Goal: Use online tool/utility: Use online tool/utility

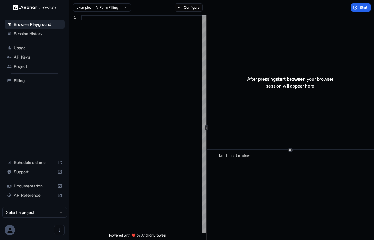
scroll to position [37, 0]
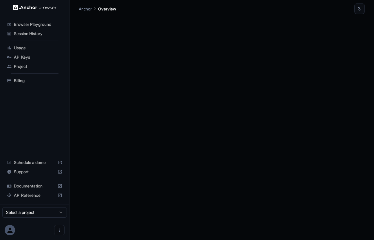
click at [43, 27] on span "Browser Playground" at bounding box center [38, 24] width 48 height 6
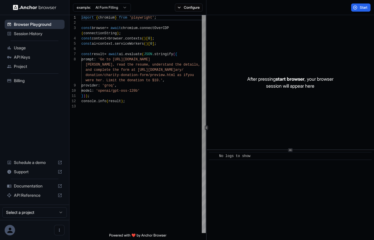
scroll to position [37, 0]
click at [160, 80] on div "import { chromium } from 'playwright' ; const browser = await chromium . connec…" at bounding box center [143, 168] width 125 height 306
click at [160, 81] on div "import { chromium } from 'playwright' ; const browser = await chromium . connec…" at bounding box center [143, 168] width 125 height 306
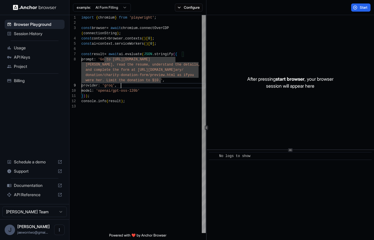
scroll to position [16, 0]
click at [159, 87] on div "import { chromium } from 'playwright' ; const browser = await chromium . connec…" at bounding box center [143, 168] width 125 height 306
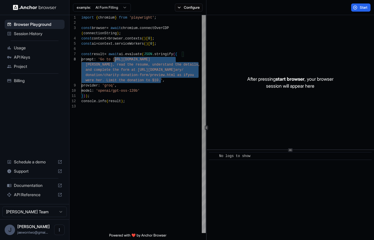
scroll to position [42, 0]
drag, startPoint x: 161, startPoint y: 81, endPoint x: 134, endPoint y: 61, distance: 33.2
click at [134, 61] on div "import { chromium } from 'playwright' ; const browser = await chromium . connec…" at bounding box center [143, 168] width 125 height 306
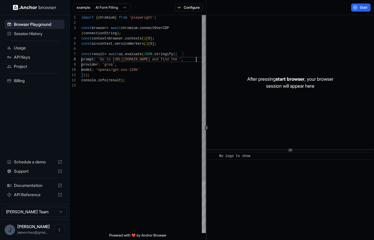
scroll to position [47, 0]
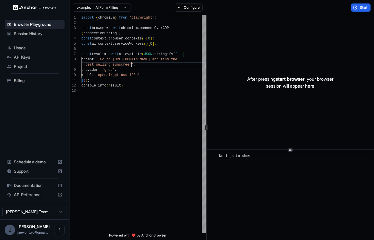
click at [119, 9] on html "Browser Playground Session History Usage API Keys Project Billing Schedule a de…" at bounding box center [187, 120] width 374 height 240
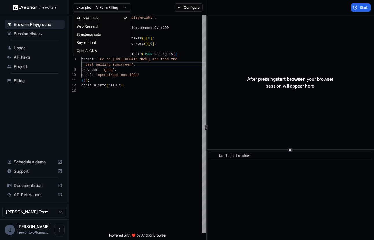
click at [168, 58] on html "Browser Playground Session History Usage API Keys Project Billing Schedule a de…" at bounding box center [187, 120] width 374 height 240
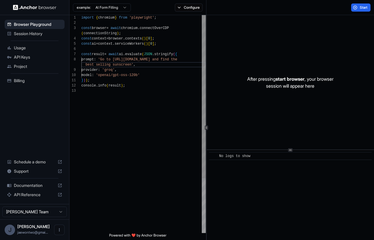
click at [148, 148] on div "import { chromium } from 'playwright' ; const browser = await chromium . connec…" at bounding box center [143, 160] width 125 height 291
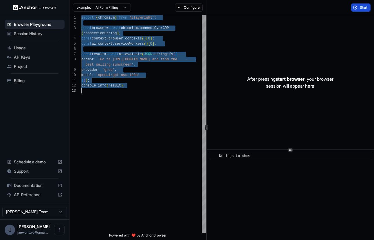
click at [363, 5] on button "Start" at bounding box center [361, 7] width 19 height 8
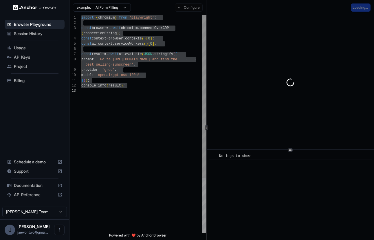
click at [160, 92] on div "import { chromium } from 'playwright' ; const browser = await chromium . connec…" at bounding box center [143, 160] width 125 height 291
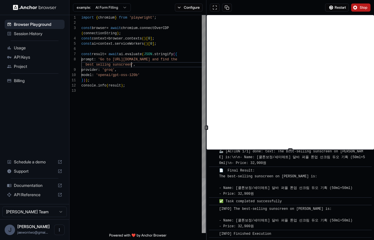
scroll to position [47, 0]
click at [131, 65] on div "import { chromium } from 'playwright' ; const browser = await chromium . connec…" at bounding box center [143, 160] width 125 height 291
type textarea "**********"
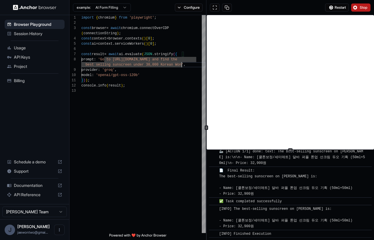
click at [46, 9] on img at bounding box center [34, 8] width 43 height 6
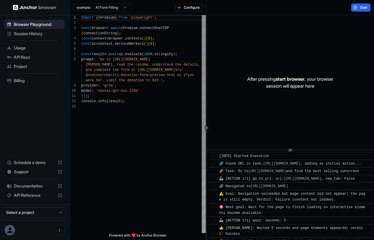
scroll to position [334, 0]
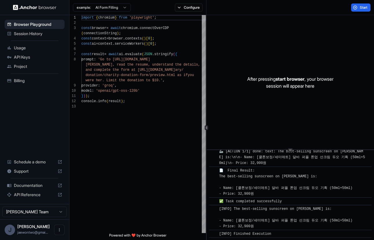
click at [39, 54] on span "API Keys" at bounding box center [38, 57] width 48 height 6
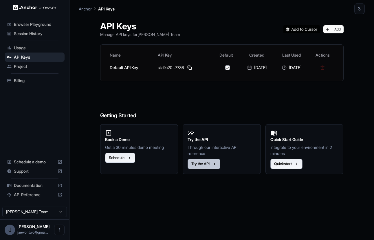
click at [208, 165] on button "Try the API" at bounding box center [204, 164] width 33 height 10
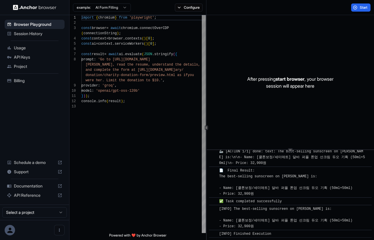
scroll to position [37, 0]
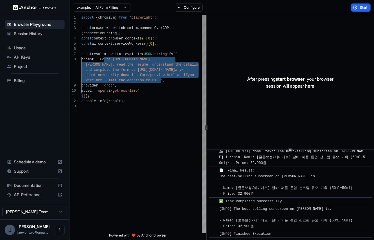
drag, startPoint x: 105, startPoint y: 60, endPoint x: 160, endPoint y: 81, distance: 59.4
click at [160, 81] on div "import { chromium } from 'playwright' ; const browser = await chromium . connec…" at bounding box center [143, 168] width 125 height 306
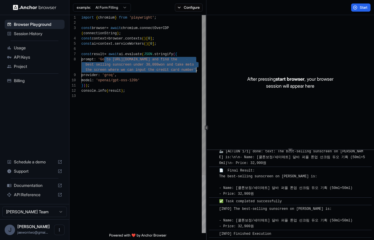
drag, startPoint x: 105, startPoint y: 59, endPoint x: 196, endPoint y: 71, distance: 91.8
click at [196, 71] on div "import { chromium } from 'playwright' ; const browser = await chromium . connec…" at bounding box center [143, 163] width 125 height 296
click at [358, 7] on button "Start" at bounding box center [361, 7] width 19 height 8
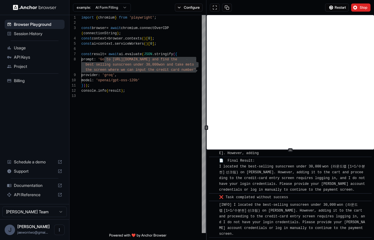
scroll to position [1741, 0]
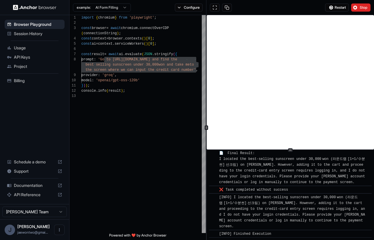
click at [231, 190] on span "❌ Task completed without success" at bounding box center [253, 190] width 69 height 4
click at [152, 116] on div "import { chromium } from 'playwright' ; const browser = await chromium . connec…" at bounding box center [143, 163] width 125 height 296
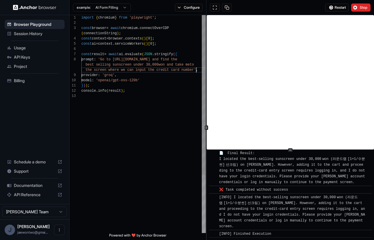
click at [196, 71] on div "import { chromium } from 'playwright' ; const browser = await chromium . connec…" at bounding box center [143, 163] width 125 height 296
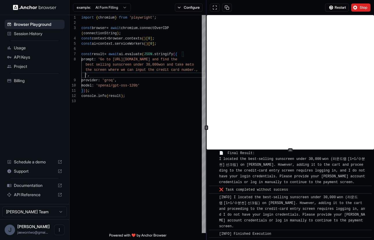
scroll to position [0, 0]
type textarea "**********"
click at [361, 8] on span "Stop" at bounding box center [364, 7] width 8 height 5
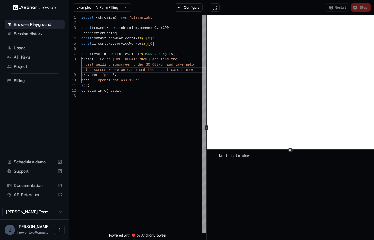
click at [185, 12] on div "example: AI Form Filling Configure" at bounding box center [138, 7] width 137 height 15
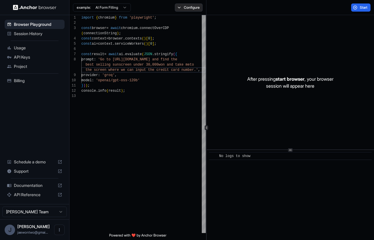
click at [185, 9] on button "Configure" at bounding box center [189, 7] width 28 height 8
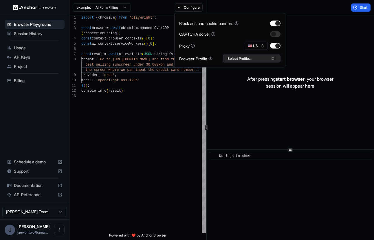
click at [234, 61] on button "Select Profile..." at bounding box center [252, 58] width 58 height 8
click at [244, 69] on input "text" at bounding box center [255, 69] width 43 height 10
type input "*"
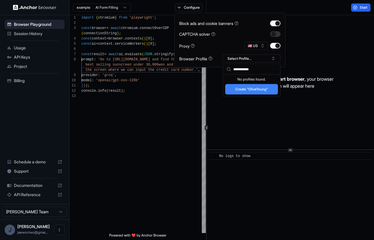
click at [242, 69] on input "**********" at bounding box center [255, 69] width 43 height 10
click at [257, 91] on button "Create "Olive Young"" at bounding box center [251, 89] width 53 height 10
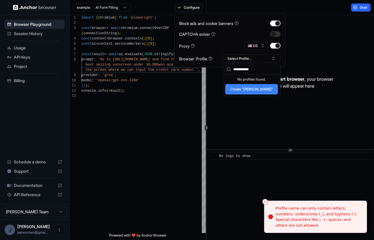
click at [252, 69] on input "**********" at bounding box center [255, 69] width 43 height 10
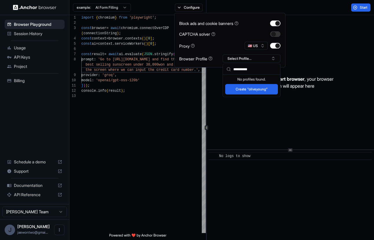
type input "**********"
click at [247, 85] on button "Create "oliveyoung"" at bounding box center [251, 89] width 53 height 10
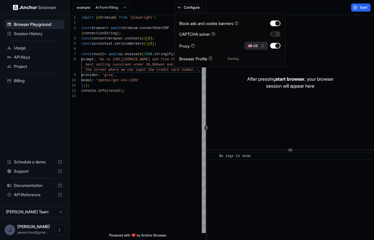
click at [261, 45] on button "🇺🇸 US" at bounding box center [256, 46] width 23 height 8
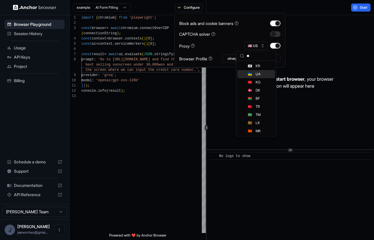
type input "**"
click at [261, 66] on div "🇰🇷 KR" at bounding box center [257, 66] width 38 height 8
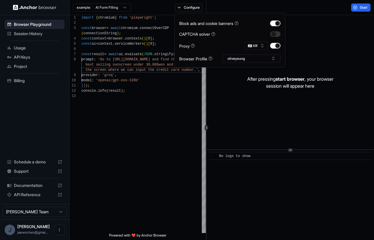
click at [239, 102] on div "After pressing start browser , your browser session will appear here" at bounding box center [291, 82] width 168 height 134
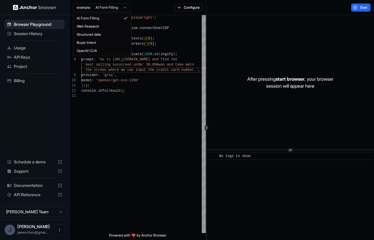
click at [106, 7] on html "**********" at bounding box center [187, 120] width 374 height 240
click at [126, 116] on html "**********" at bounding box center [187, 120] width 374 height 240
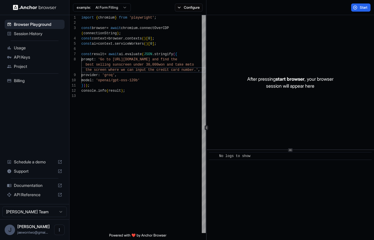
click at [260, 175] on div "​ No logs to show" at bounding box center [291, 195] width 168 height 90
click at [290, 112] on div "After pressing start browser , your browser session will appear here" at bounding box center [291, 82] width 168 height 134
click at [193, 9] on button "Configure" at bounding box center [189, 7] width 28 height 8
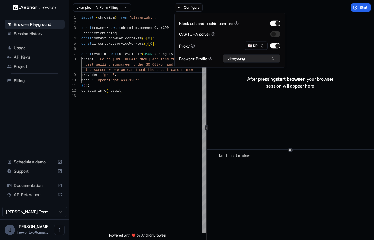
click at [254, 58] on button "oliveyoung" at bounding box center [252, 58] width 58 height 8
click at [307, 61] on div "After pressing start browser , your browser session will appear here" at bounding box center [291, 82] width 168 height 134
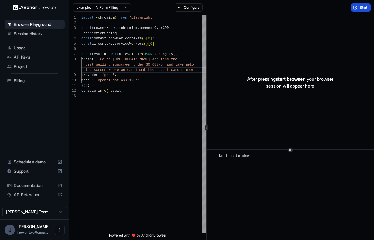
click at [354, 9] on button "Start" at bounding box center [361, 7] width 19 height 8
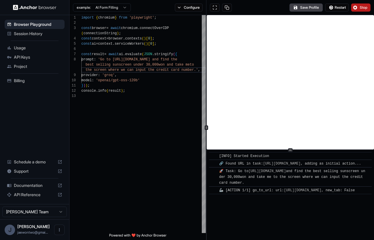
click at [360, 6] on span "Stop" at bounding box center [364, 7] width 8 height 5
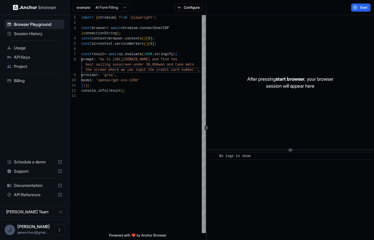
click at [50, 211] on html "**********" at bounding box center [187, 120] width 374 height 240
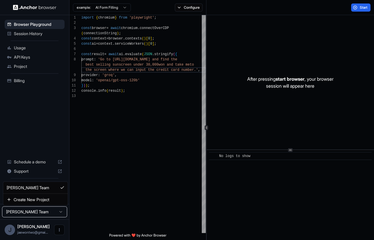
click at [60, 228] on html "**********" at bounding box center [187, 120] width 374 height 240
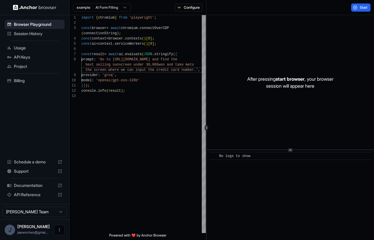
click at [60, 228] on icon "Open menu" at bounding box center [59, 229] width 5 height 5
click at [86, 207] on div at bounding box center [187, 120] width 374 height 240
click at [52, 185] on span "Documentation" at bounding box center [34, 185] width 41 height 6
click at [356, 10] on button "Start" at bounding box center [361, 7] width 19 height 8
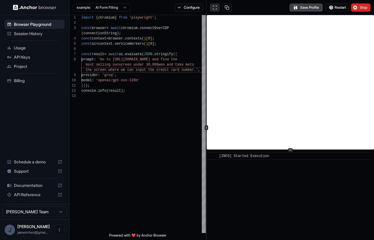
click at [212, 9] on button at bounding box center [215, 7] width 10 height 8
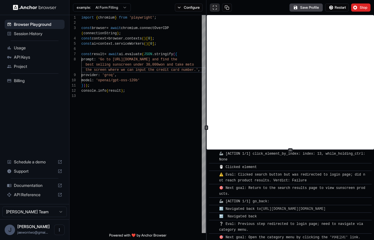
scroll to position [356, 0]
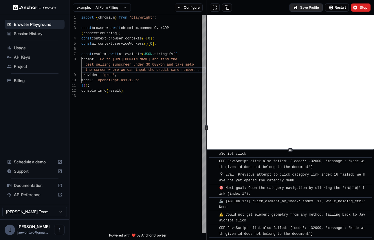
click at [312, 6] on button "Save Profile" at bounding box center [306, 7] width 33 height 8
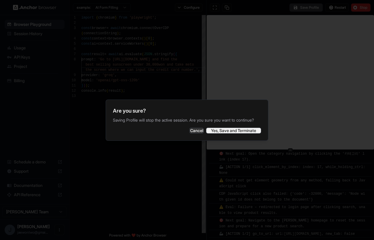
click at [225, 133] on button "Yes, Save and Terminate" at bounding box center [233, 131] width 55 height 6
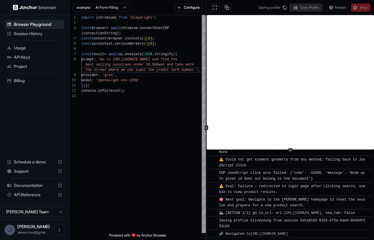
scroll to position [0, 0]
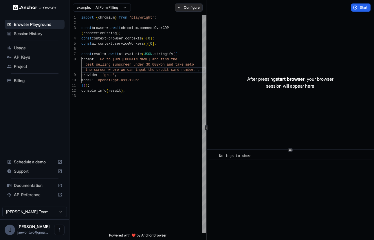
click at [193, 6] on button "Configure" at bounding box center [189, 7] width 28 height 8
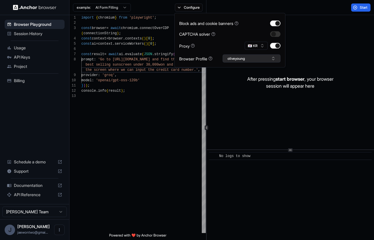
click at [270, 57] on button "oliveyoung" at bounding box center [252, 58] width 58 height 8
click at [302, 57] on div "After pressing start browser , your browser session will appear here" at bounding box center [291, 82] width 168 height 134
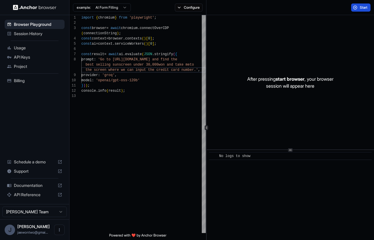
click at [360, 9] on span "Start" at bounding box center [364, 7] width 8 height 5
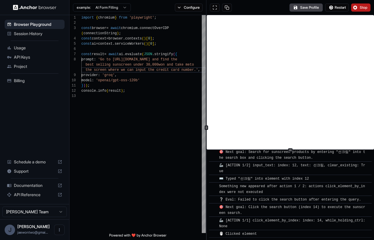
scroll to position [112, 0]
click at [192, 9] on button "Configure" at bounding box center [189, 7] width 28 height 8
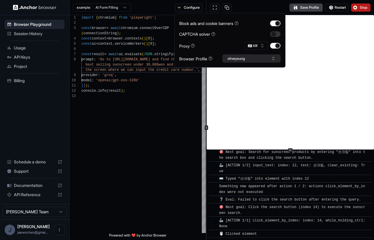
click at [232, 58] on button "oliveyoung" at bounding box center [252, 58] width 58 height 8
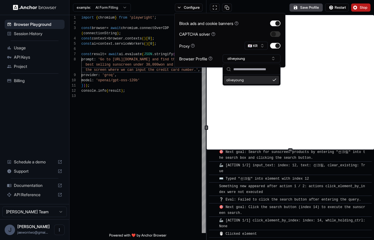
click at [236, 79] on div "oliveyoung" at bounding box center [251, 80] width 55 height 8
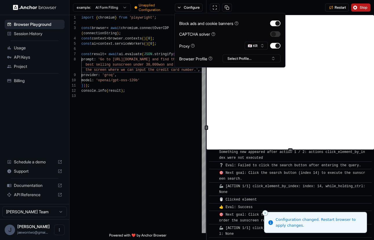
click at [335, 15] on div "Restart Stop" at bounding box center [291, 7] width 168 height 15
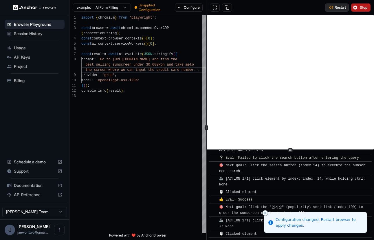
scroll to position [154, 0]
click at [340, 7] on span "Restart" at bounding box center [340, 7] width 11 height 5
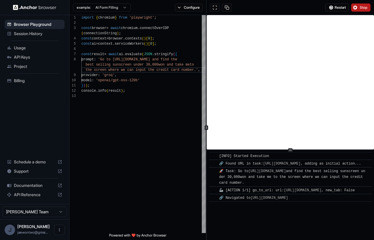
scroll to position [10, 0]
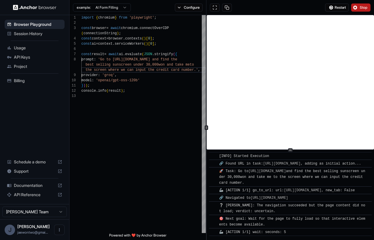
click at [366, 9] on span "Stop" at bounding box center [364, 7] width 8 height 5
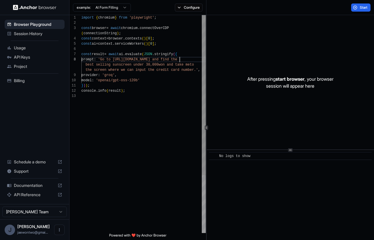
scroll to position [42, 0]
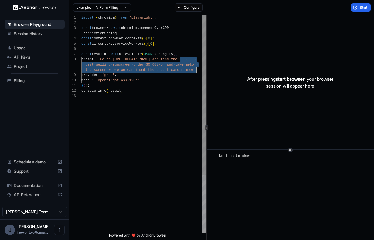
drag, startPoint x: 179, startPoint y: 59, endPoint x: 196, endPoint y: 71, distance: 20.8
click at [196, 71] on div "import { chromium } from 'playwright' ; const browser = await chromium . connec…" at bounding box center [143, 163] width 125 height 296
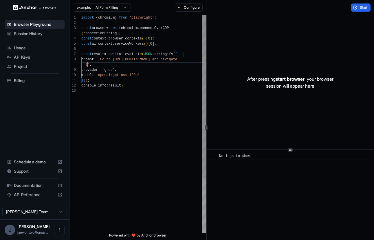
scroll to position [47, 0]
click at [363, 6] on span "Start" at bounding box center [364, 7] width 8 height 5
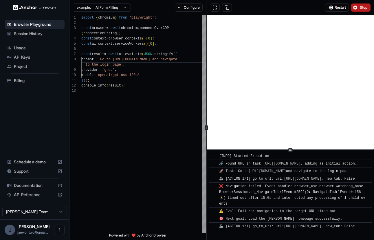
scroll to position [41, 0]
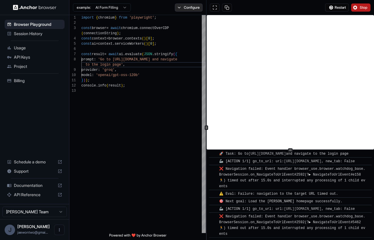
click at [190, 8] on button "Configure" at bounding box center [189, 7] width 28 height 8
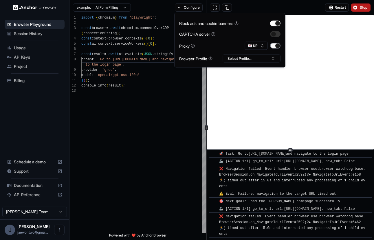
click at [273, 45] on button "button" at bounding box center [275, 46] width 10 height 6
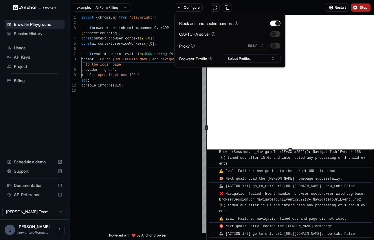
click at [288, 192] on span "❌ Navigation failed: Event handler browser_use.browser.watchdog_base.BrowserSes…" at bounding box center [292, 202] width 146 height 21
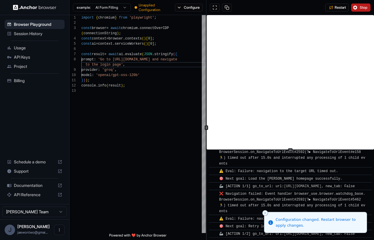
click at [356, 2] on div "Restart Stop" at bounding box center [291, 7] width 168 height 15
click at [356, 6] on button "Stop" at bounding box center [361, 7] width 19 height 8
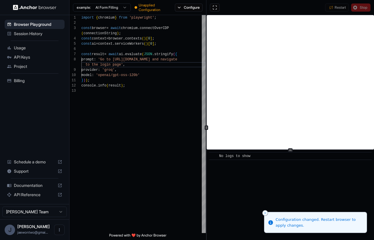
scroll to position [0, 0]
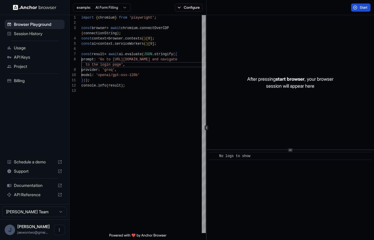
click at [356, 8] on button "Start" at bounding box center [361, 7] width 19 height 8
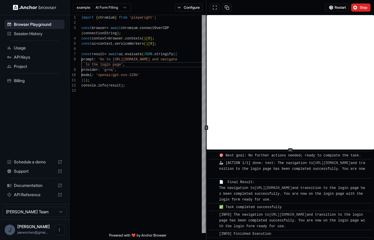
scroll to position [139, 0]
click at [196, 8] on button "Configure" at bounding box center [189, 7] width 28 height 8
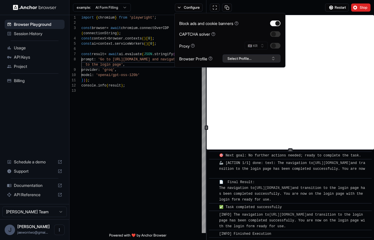
click at [268, 60] on button "Select Profile..." at bounding box center [252, 58] width 58 height 8
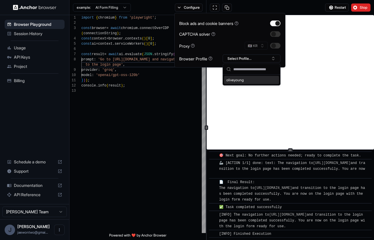
click at [267, 80] on div "oliveyoung" at bounding box center [251, 80] width 55 height 8
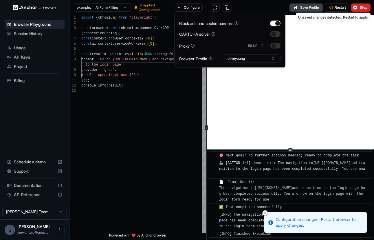
click at [281, 9] on div "Save Profile Restart Stop" at bounding box center [291, 7] width 168 height 15
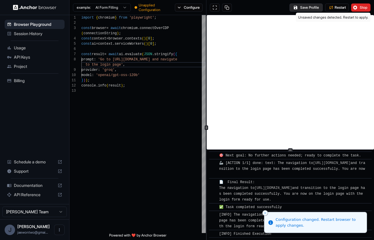
click at [310, 8] on button "Save Profile" at bounding box center [306, 7] width 33 height 8
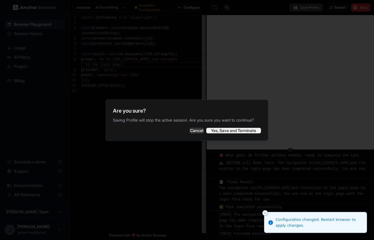
click at [232, 133] on button "Yes, Save and Terminate" at bounding box center [233, 131] width 55 height 6
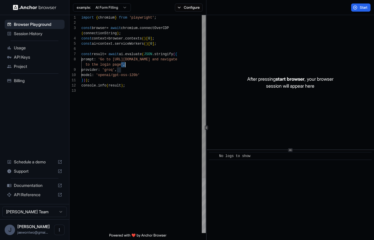
scroll to position [42, 0]
drag, startPoint x: 122, startPoint y: 65, endPoint x: 179, endPoint y: 61, distance: 57.0
click at [179, 61] on div "import { chromium } from 'playwright' ; const browser = await chromium . connec…" at bounding box center [143, 160] width 125 height 291
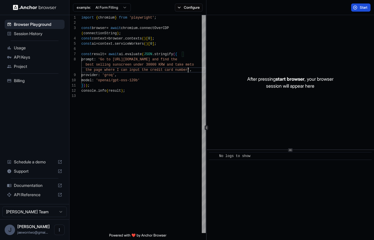
type textarea "**********"
click at [362, 9] on span "Start" at bounding box center [364, 7] width 8 height 5
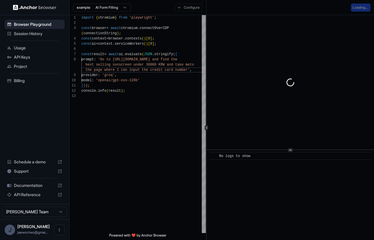
click at [193, 12] on div "example: AI Form Filling Configure" at bounding box center [138, 7] width 137 height 15
click at [190, 9] on div "Configure" at bounding box center [189, 7] width 35 height 8
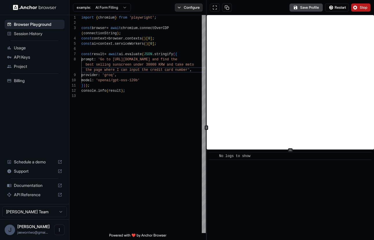
click at [190, 9] on button "Configure" at bounding box center [189, 7] width 28 height 8
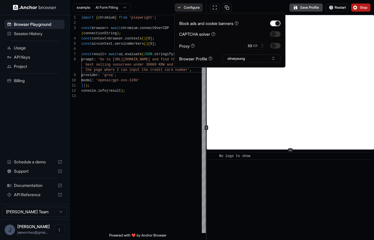
click at [194, 9] on button "Configure" at bounding box center [189, 7] width 28 height 8
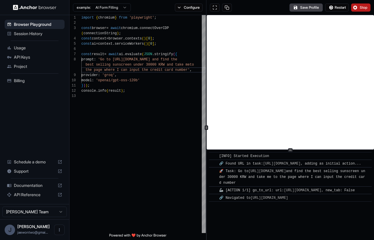
scroll to position [10, 0]
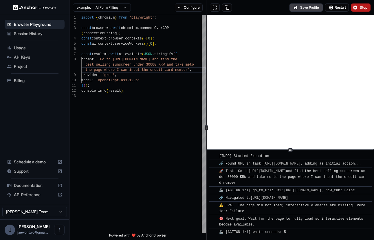
click at [361, 8] on span "Stop" at bounding box center [364, 7] width 8 height 5
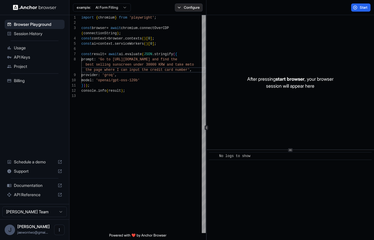
click at [189, 8] on button "Configure" at bounding box center [189, 7] width 28 height 8
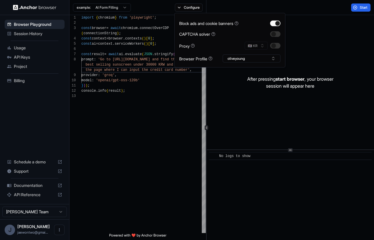
click at [112, 13] on div "example: AI Form Filling Configure" at bounding box center [138, 7] width 137 height 15
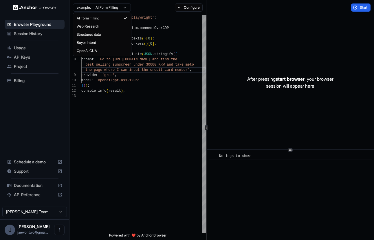
click at [112, 9] on html "**********" at bounding box center [187, 120] width 374 height 240
click at [179, 6] on html "**********" at bounding box center [187, 120] width 374 height 240
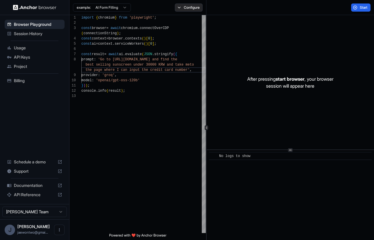
click at [183, 8] on button "Configure" at bounding box center [189, 7] width 28 height 8
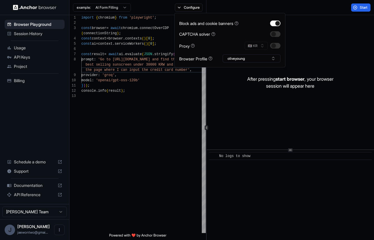
click at [238, 64] on div "Block ads and cookie banners CAPTCHA solver Proxy 🇰🇷 KR Browser Profile oliveyo…" at bounding box center [229, 40] width 111 height 54
click at [237, 61] on button "oliveyoung" at bounding box center [252, 58] width 58 height 8
click at [240, 79] on div "oliveyoung" at bounding box center [251, 80] width 55 height 8
click at [240, 58] on button "Select Profile..." at bounding box center [252, 58] width 58 height 8
click at [243, 80] on div "oliveyoung" at bounding box center [251, 80] width 55 height 8
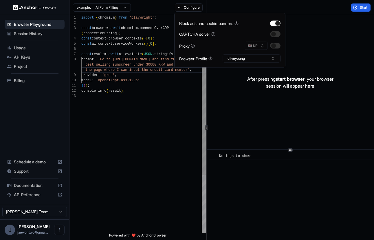
scroll to position [10, 0]
click at [166, 81] on div "import { chromium } from 'playwright' ; const browser = await chromium . connec…" at bounding box center [143, 163] width 125 height 296
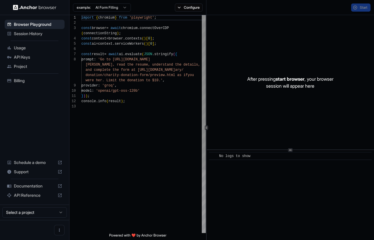
scroll to position [37, 0]
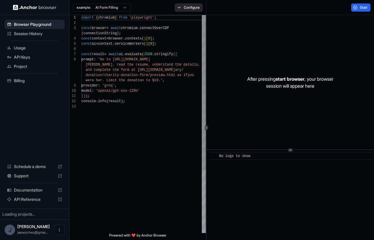
scroll to position [37, 0]
click at [187, 10] on button "Configure" at bounding box center [189, 7] width 28 height 8
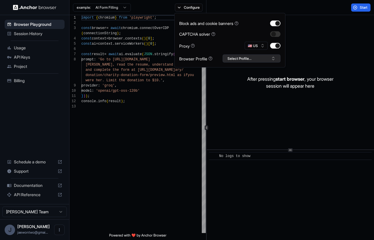
click at [250, 59] on button "Select Profile..." at bounding box center [252, 58] width 58 height 8
click at [250, 81] on div "oliveyoung" at bounding box center [251, 80] width 55 height 8
click at [361, 6] on span "Start" at bounding box center [364, 7] width 8 height 5
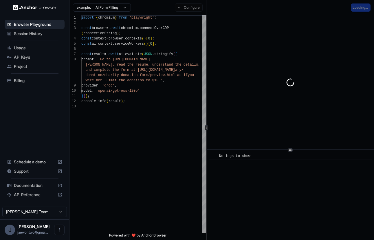
click at [354, 6] on div "Loading..." at bounding box center [361, 7] width 20 height 8
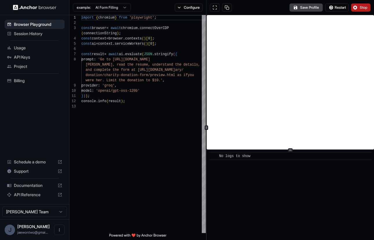
click at [359, 9] on button "Stop" at bounding box center [361, 7] width 19 height 8
click at [148, 85] on div "import { chromium } from 'playwright' ; const browser = await chromium . connec…" at bounding box center [143, 168] width 125 height 306
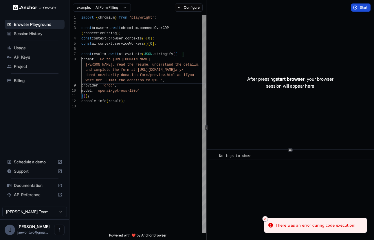
scroll to position [42, 0]
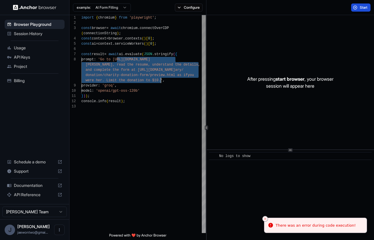
drag, startPoint x: 118, startPoint y: 59, endPoint x: 161, endPoint y: 81, distance: 49.3
click at [161, 81] on div "import { chromium } from 'playwright' ; const browser = await chromium . connec…" at bounding box center [143, 168] width 125 height 306
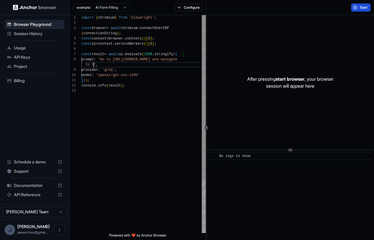
scroll to position [47, 0]
type textarea "**********"
click at [197, 5] on button "Configure" at bounding box center [189, 7] width 28 height 8
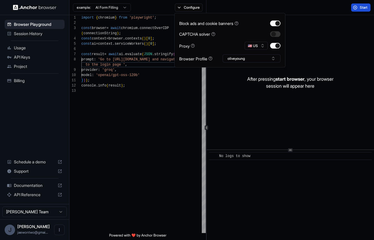
click at [361, 7] on span "Start" at bounding box center [364, 7] width 8 height 5
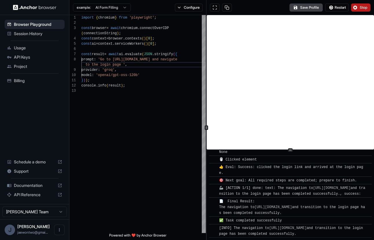
scroll to position [156, 0]
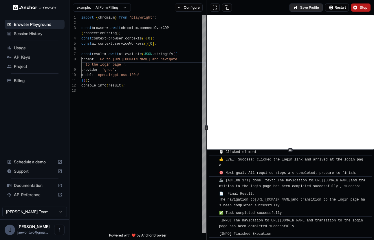
click at [309, 8] on button "Save Profile" at bounding box center [306, 7] width 33 height 8
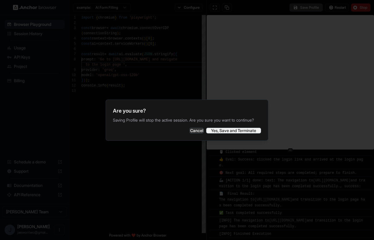
click at [235, 133] on button "Yes, Save and Terminate" at bounding box center [233, 131] width 55 height 6
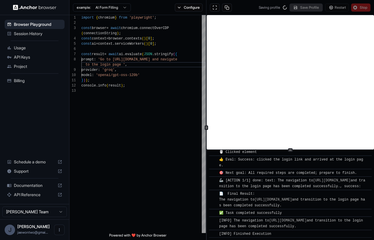
scroll to position [0, 0]
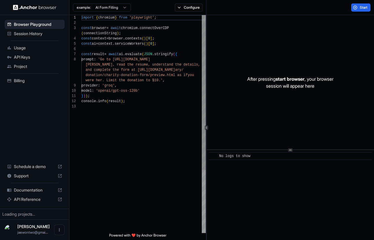
scroll to position [37, 0]
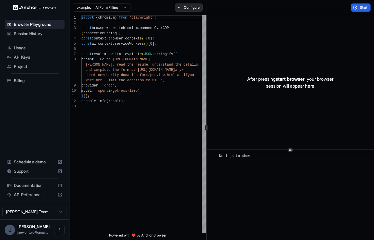
click at [194, 9] on button "Configure" at bounding box center [189, 7] width 28 height 8
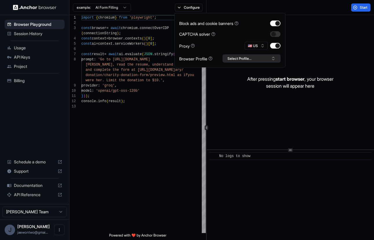
click at [241, 56] on button "Select Profile..." at bounding box center [252, 58] width 58 height 8
click at [246, 82] on div "oliveyoung" at bounding box center [251, 80] width 55 height 8
click at [154, 94] on div "import { chromium } from 'playwright' ; const browser = await chromium . connec…" at bounding box center [143, 168] width 125 height 306
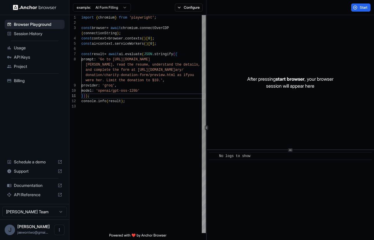
scroll to position [42, 0]
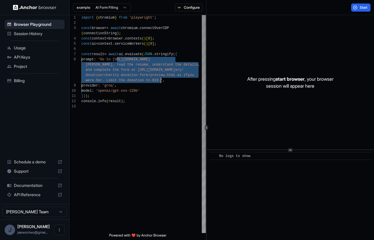
drag, startPoint x: 117, startPoint y: 59, endPoint x: 161, endPoint y: 81, distance: 49.0
click at [161, 81] on div "import { chromium } from 'playwright' ; const browser = await chromium . connec…" at bounding box center [143, 168] width 125 height 306
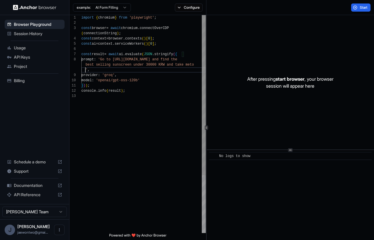
scroll to position [0, 0]
type textarea "**********"
click at [187, 9] on button "Configure" at bounding box center [189, 7] width 28 height 8
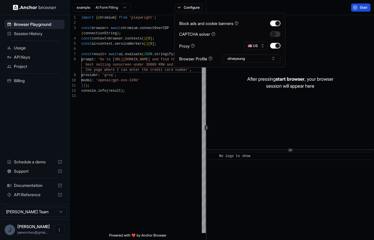
click at [356, 4] on button "Start" at bounding box center [361, 7] width 19 height 8
